Goal: Task Accomplishment & Management: Manage account settings

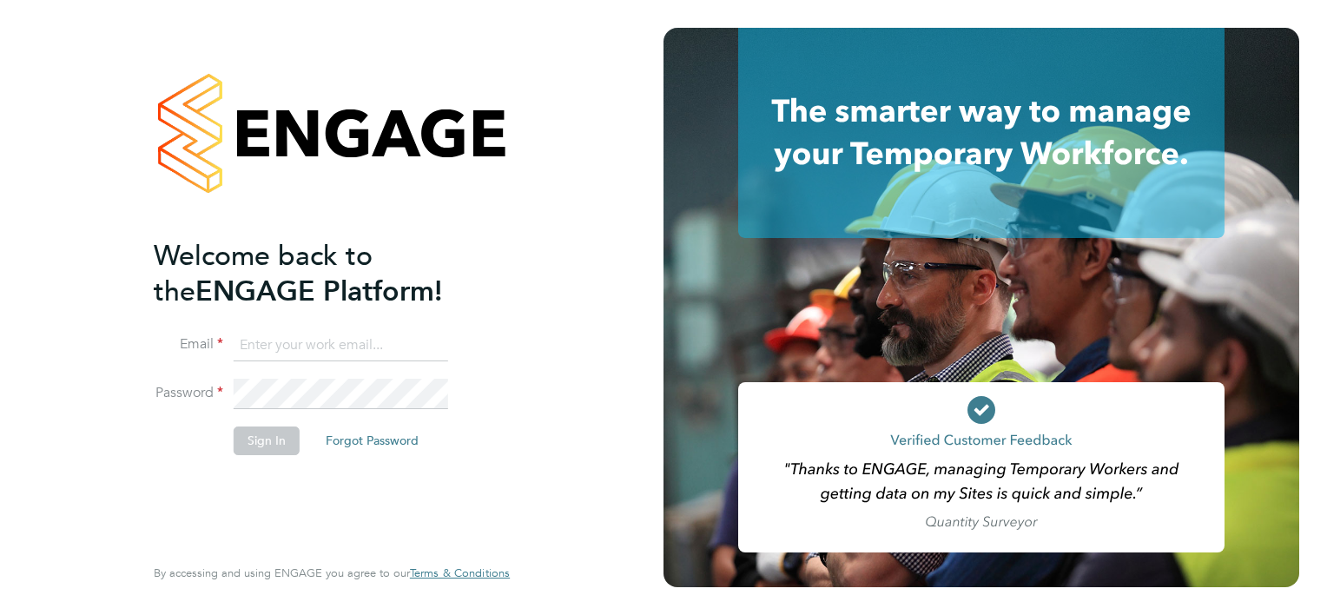
type input "james.berry@vistry.co.uk"
click at [280, 439] on button "Sign In" at bounding box center [267, 440] width 66 height 28
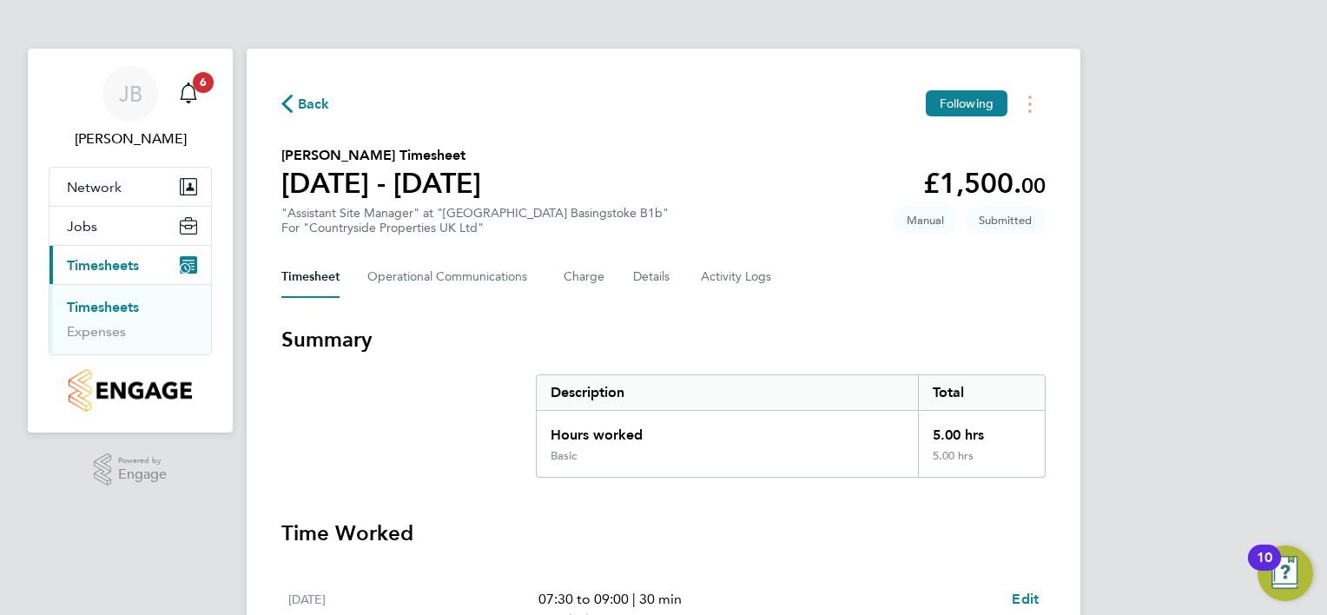
click at [1255, 118] on div "[PERSON_NAME] [PERSON_NAME] Notifications 6 Applications: Network Team Members …" at bounding box center [663, 571] width 1327 height 1142
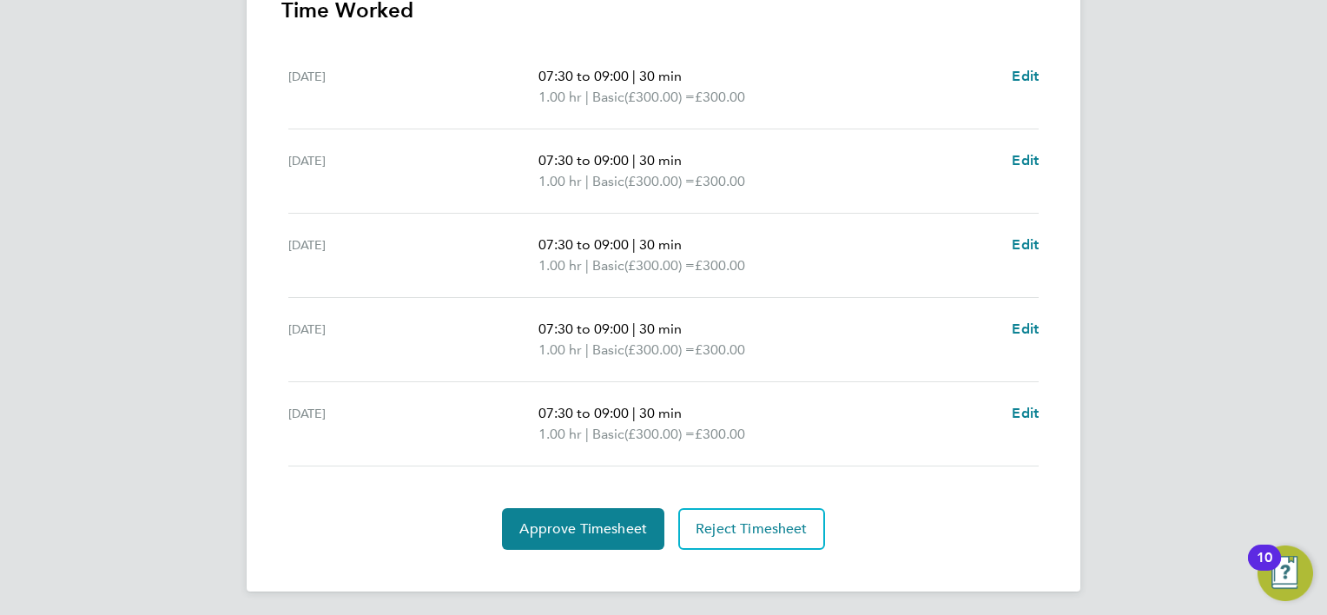
scroll to position [524, 0]
click at [618, 524] on span "Approve Timesheet" at bounding box center [583, 526] width 128 height 17
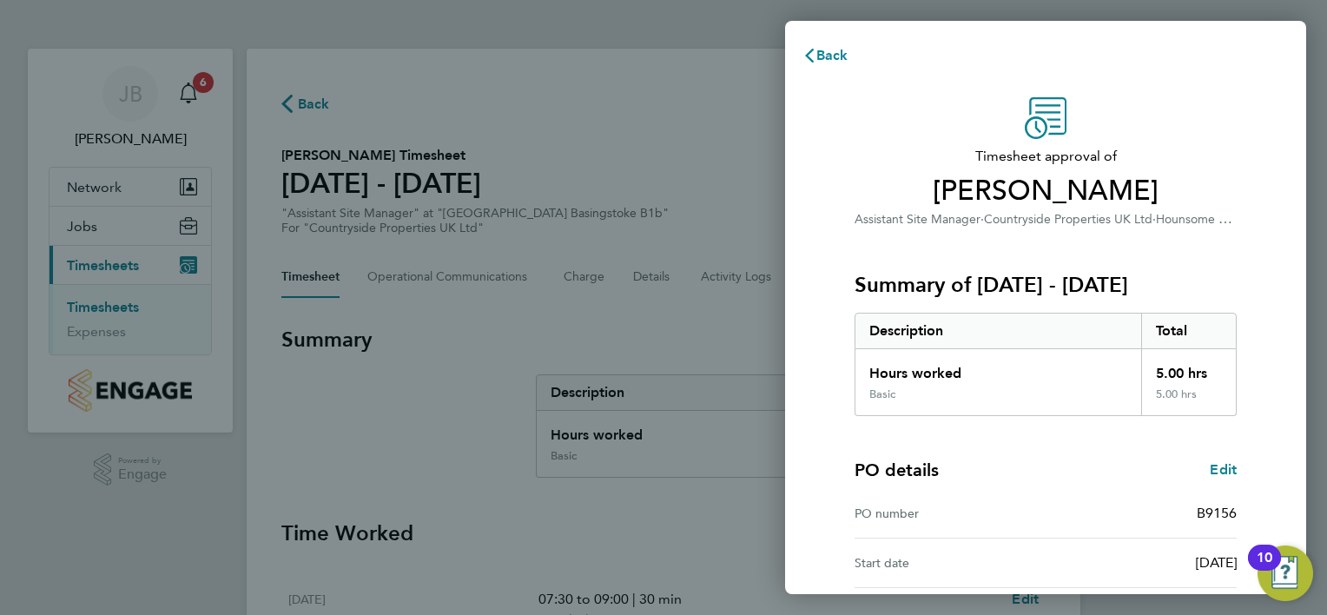
click at [1142, 489] on div "PO number B9156" at bounding box center [1045, 513] width 382 height 49
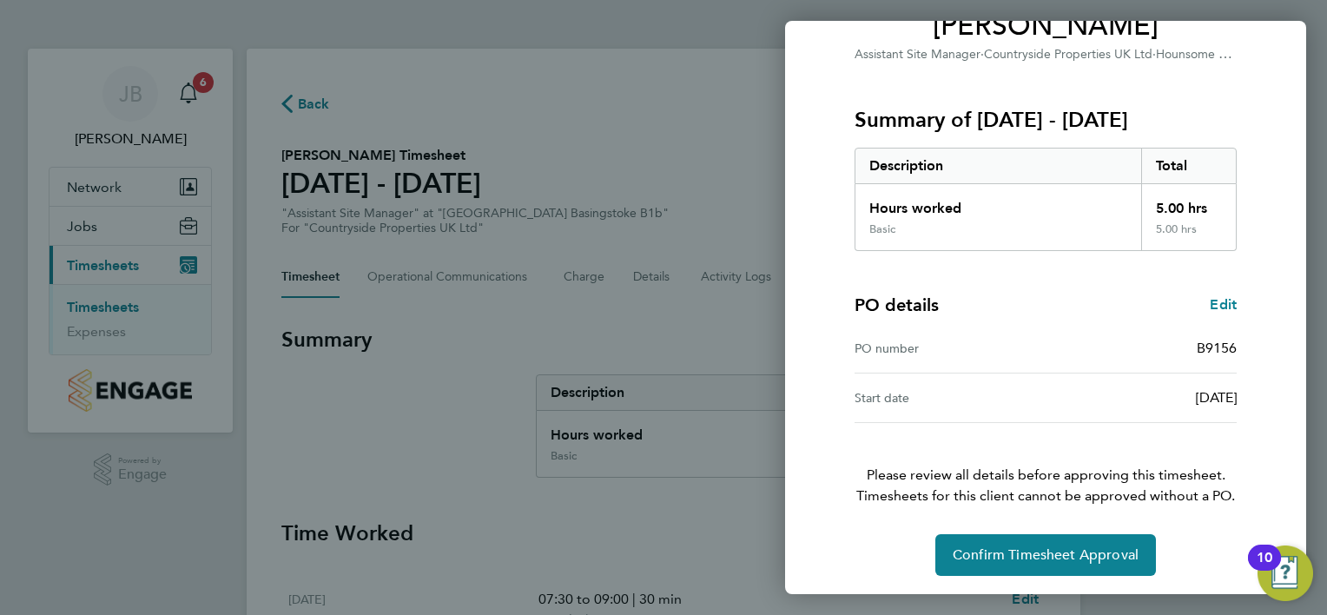
scroll to position [167, 0]
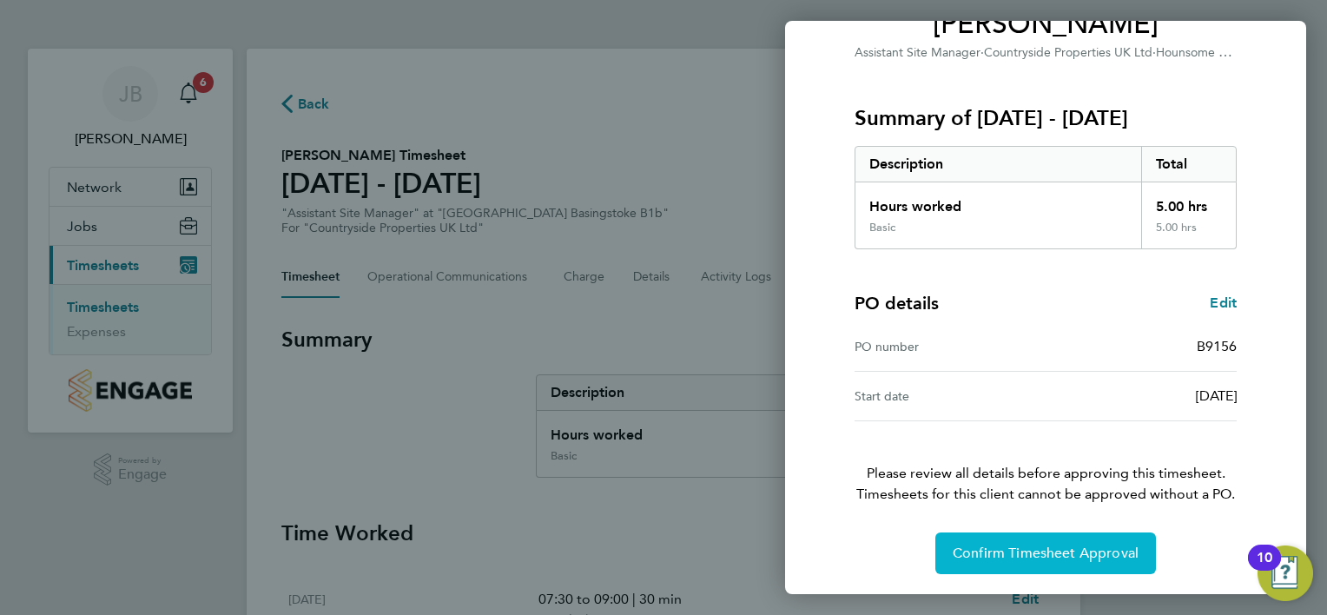
click at [1094, 563] on button "Confirm Timesheet Approval" at bounding box center [1045, 553] width 221 height 42
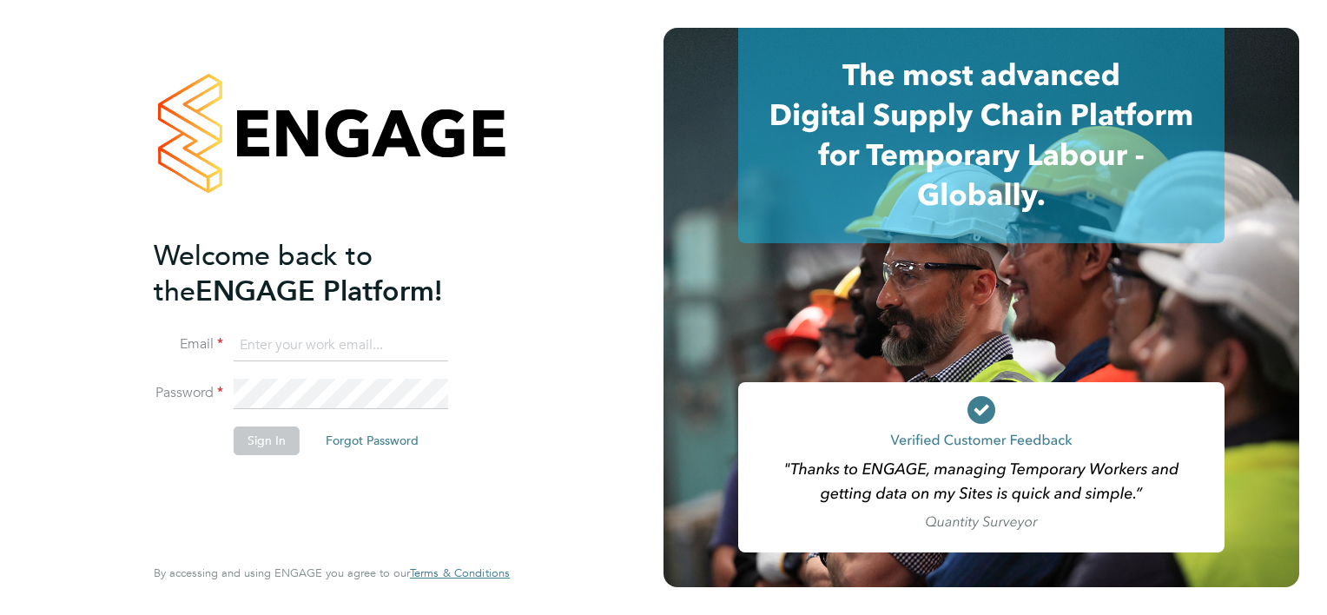
type input "james.berry@vistry.co.uk"
click at [268, 434] on button "Sign In" at bounding box center [267, 440] width 66 height 28
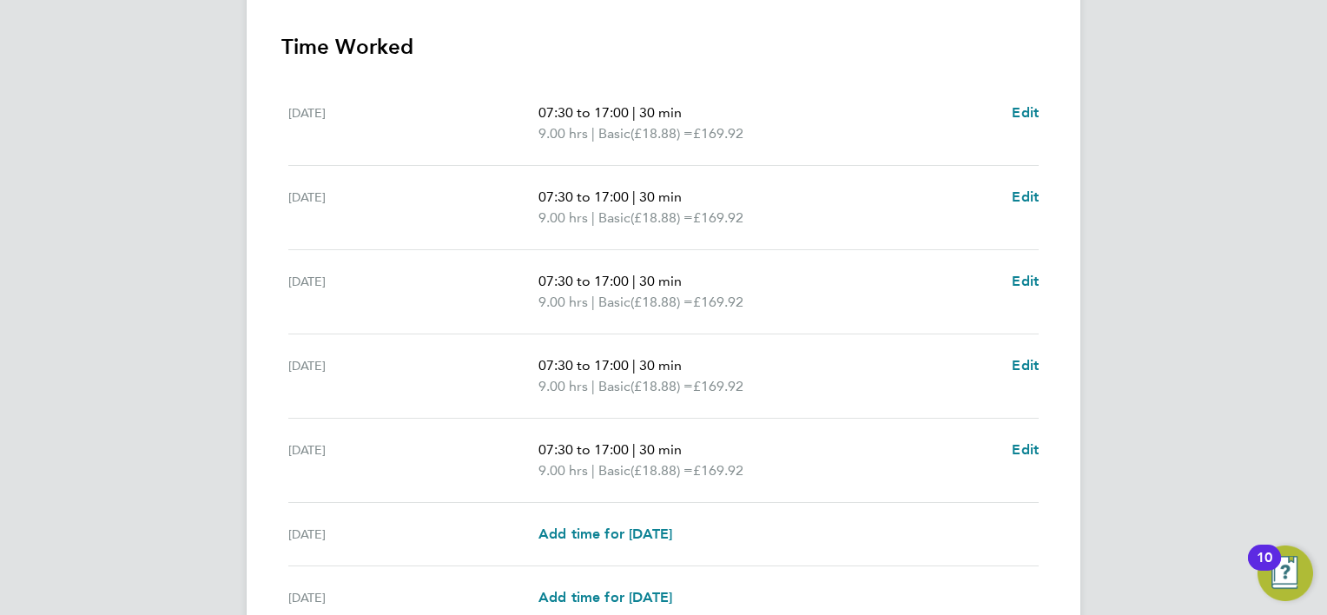
scroll to position [651, 0]
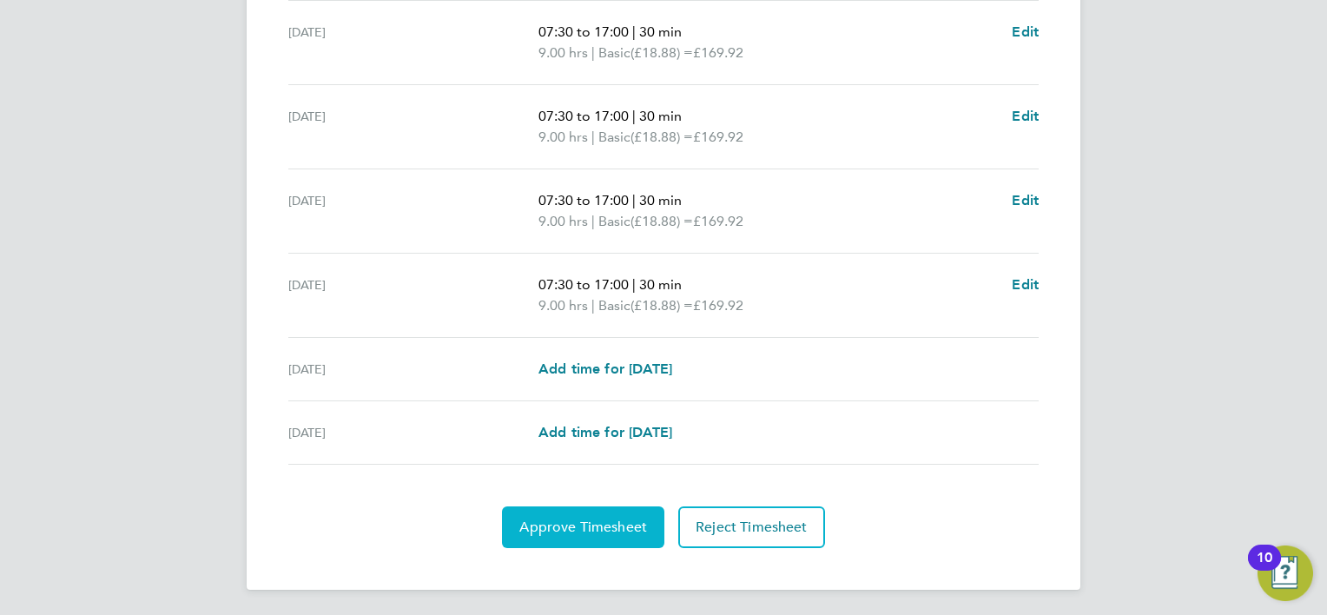
click at [608, 538] on button "Approve Timesheet" at bounding box center [583, 527] width 162 height 42
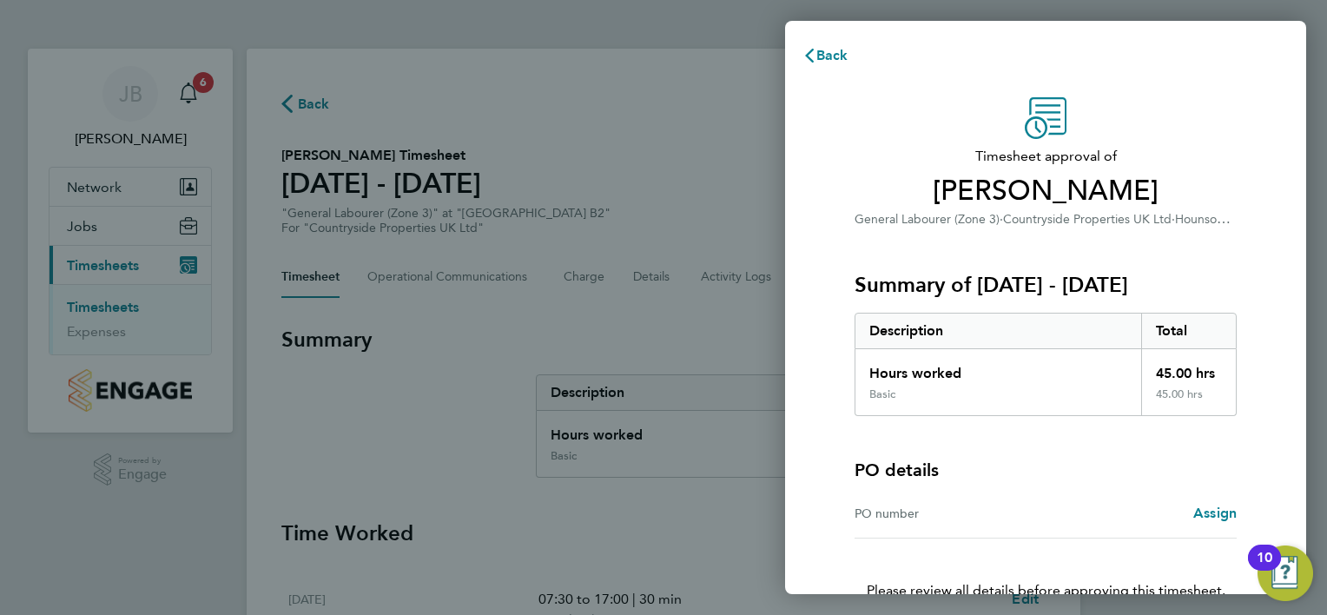
click at [1039, 484] on div "PO details PO number Assign" at bounding box center [1045, 477] width 382 height 122
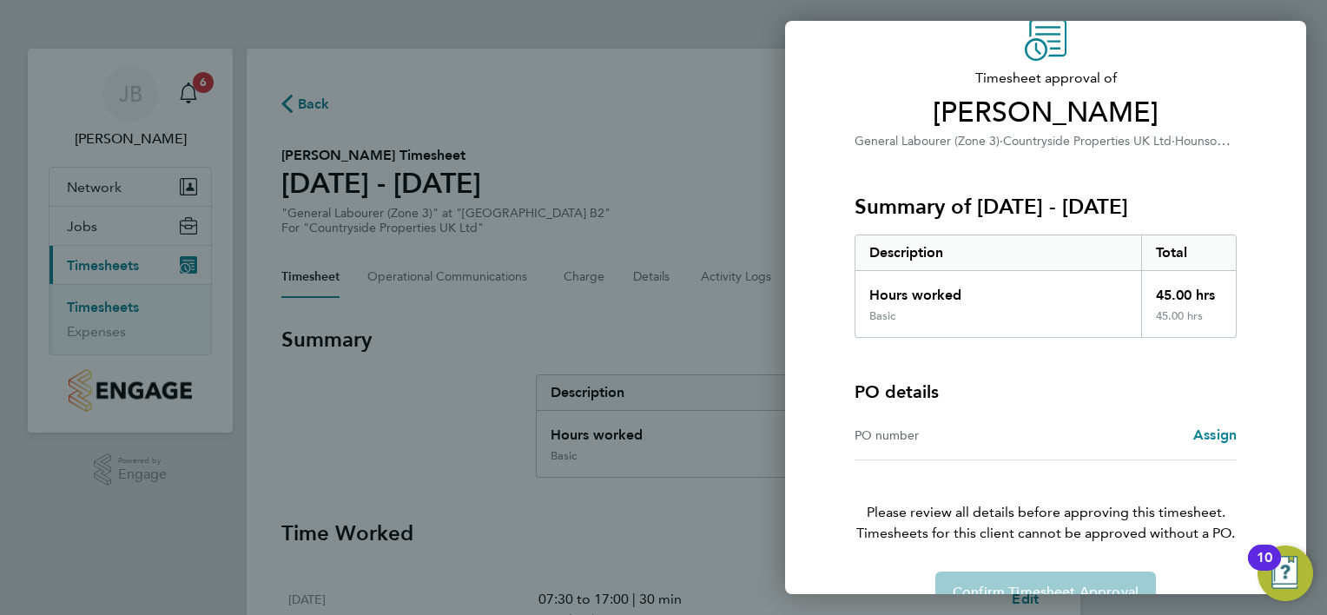
scroll to position [117, 0]
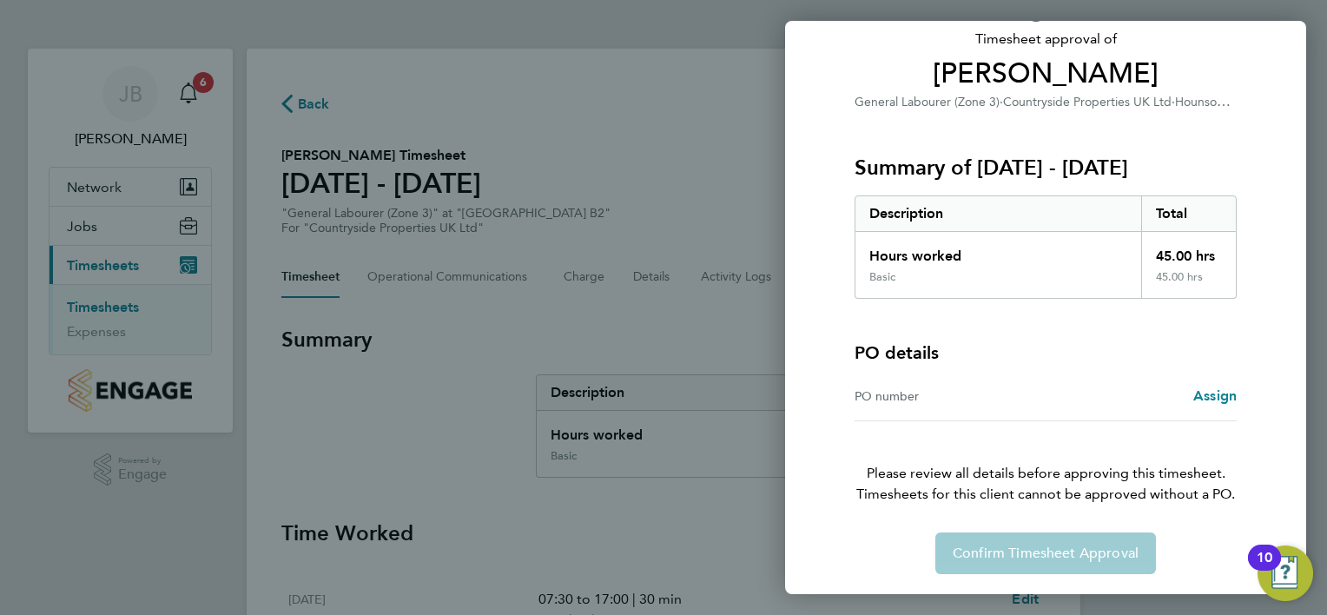
click at [1050, 557] on div "Confirm Timesheet Approval" at bounding box center [1046, 553] width 424 height 42
click at [1043, 557] on div "Confirm Timesheet Approval" at bounding box center [1046, 553] width 424 height 42
click at [841, 570] on div "Confirm Timesheet Approval" at bounding box center [1046, 553] width 424 height 42
